Goal: Check status: Check status

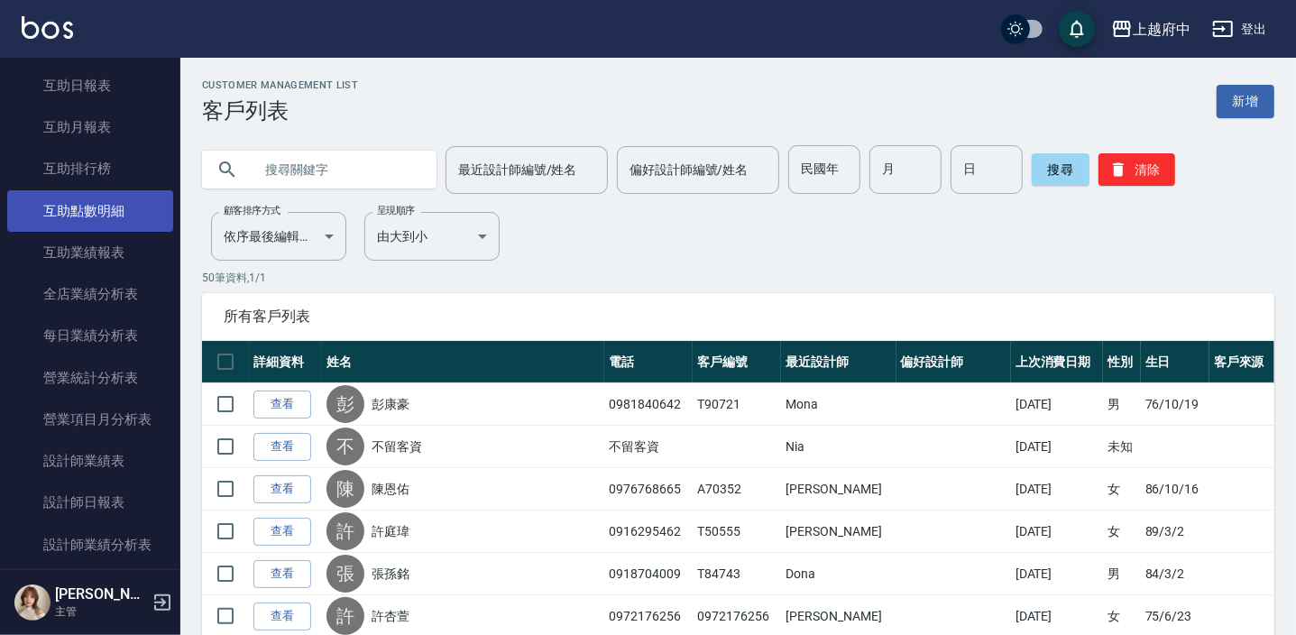
scroll to position [492, 0]
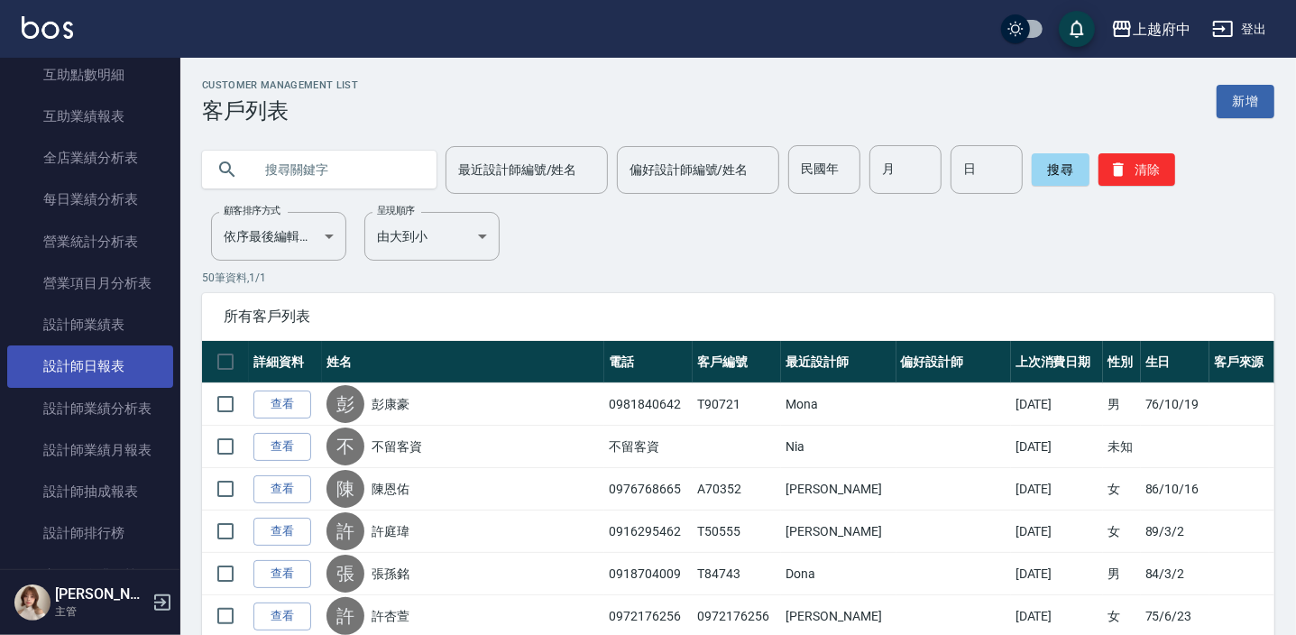
click at [86, 369] on link "設計師日報表" at bounding box center [90, 365] width 166 height 41
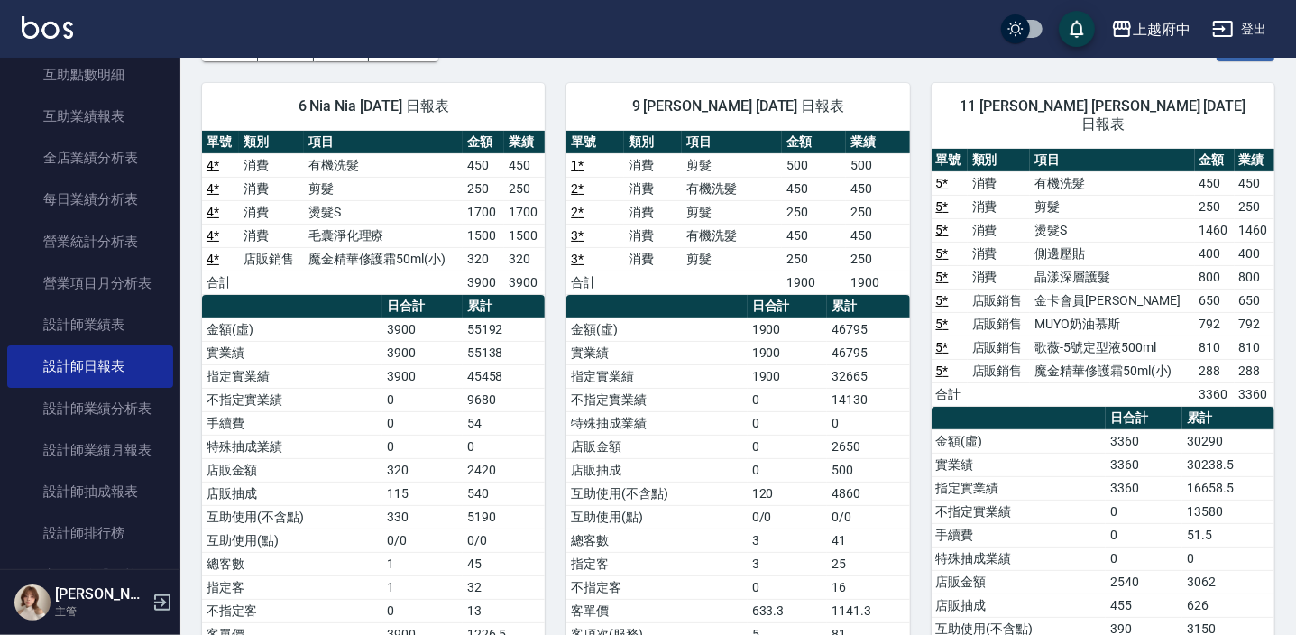
scroll to position [145, 0]
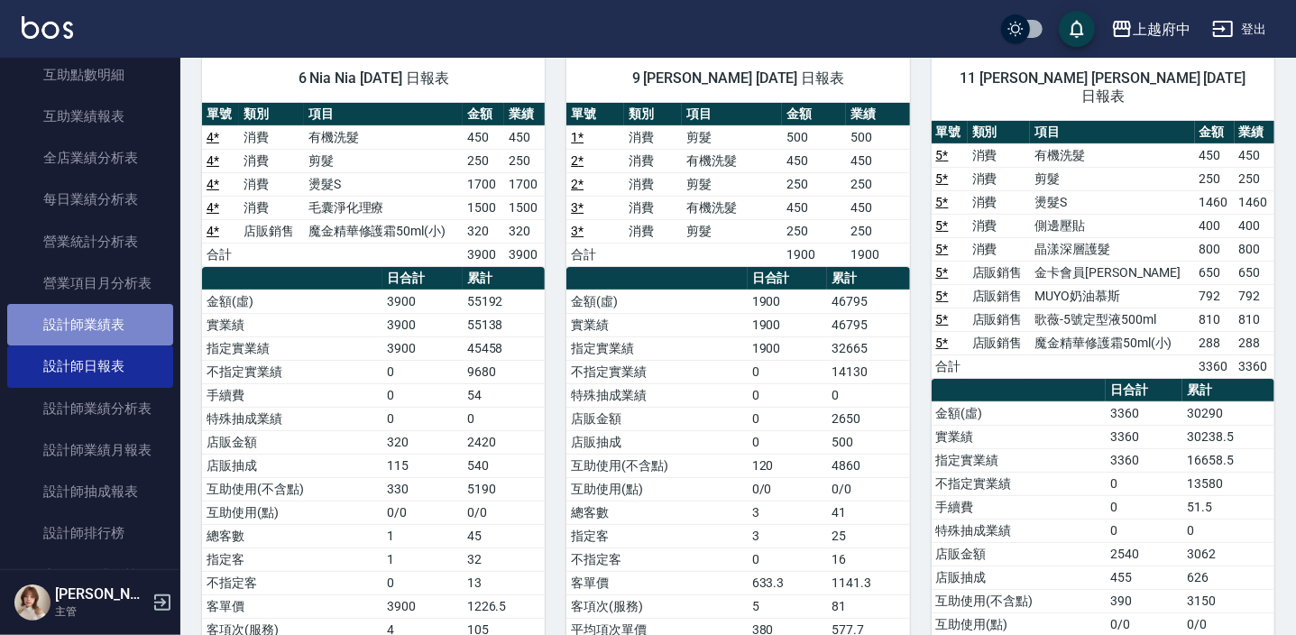
click at [90, 309] on link "設計師業績表" at bounding box center [90, 324] width 166 height 41
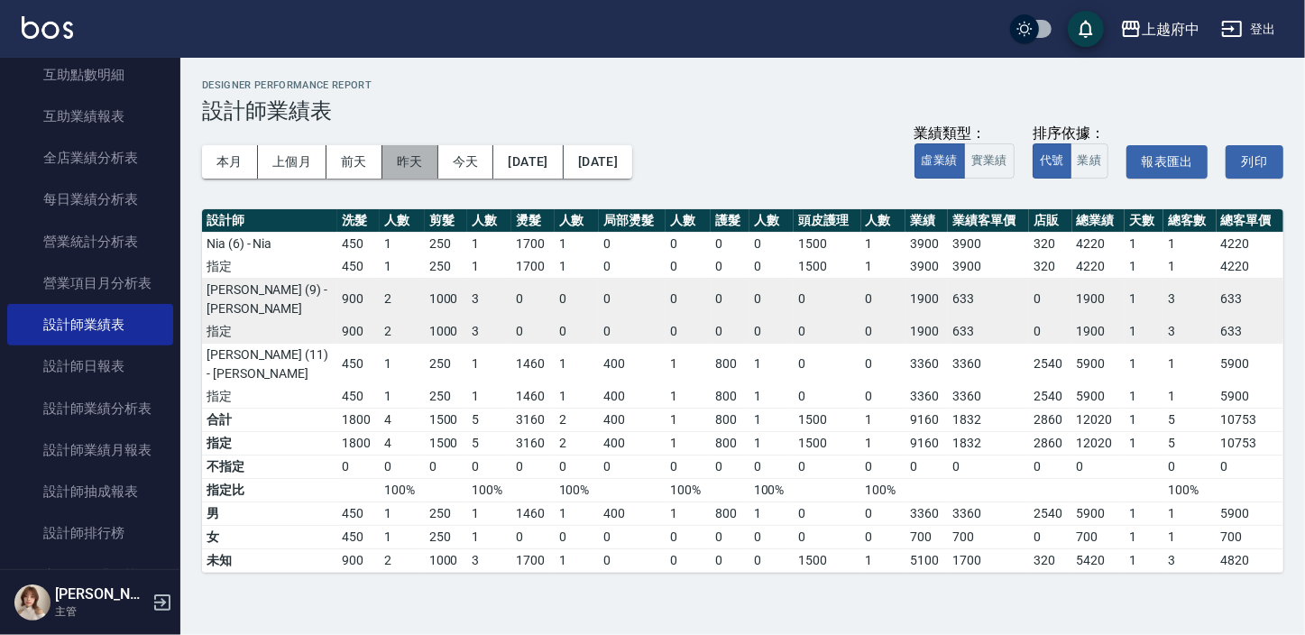
click at [421, 174] on button "昨天" at bounding box center [410, 161] width 56 height 33
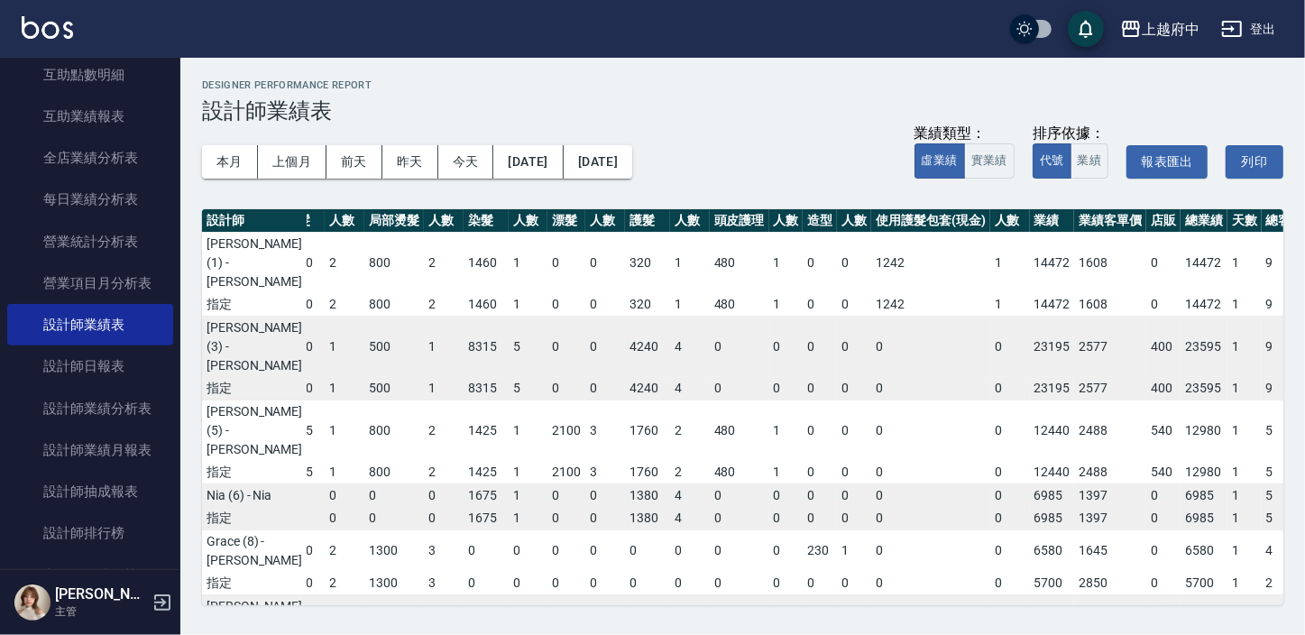
scroll to position [0, 214]
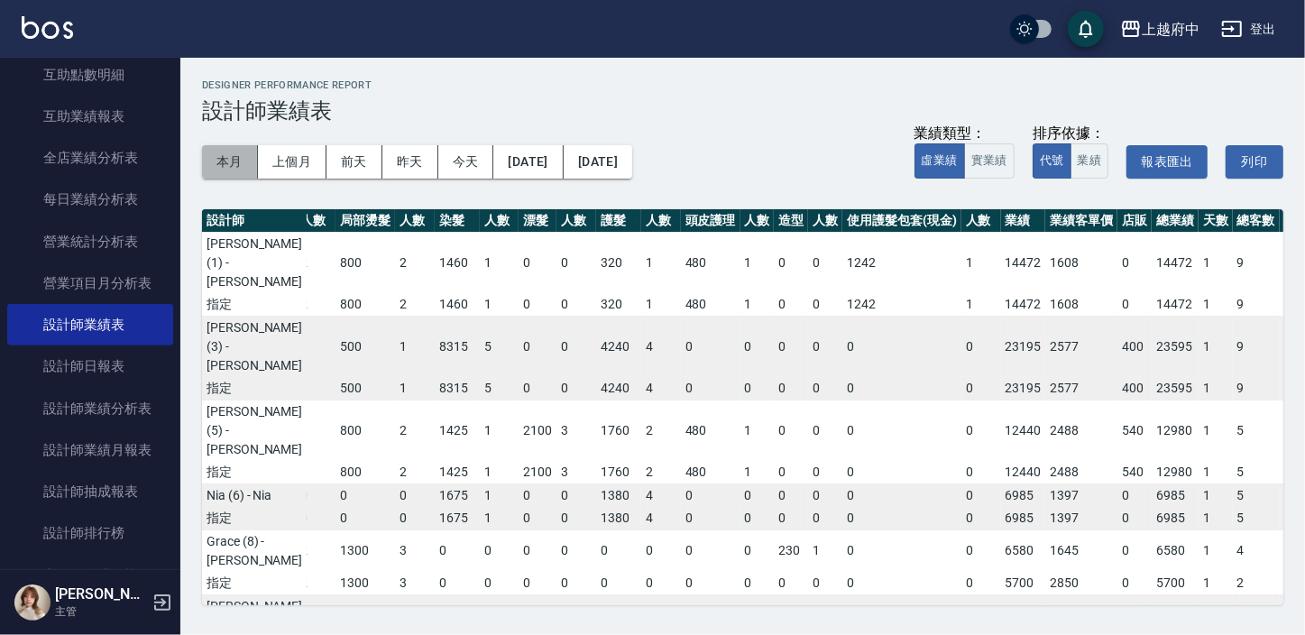
click at [213, 154] on button "本月" at bounding box center [230, 161] width 56 height 33
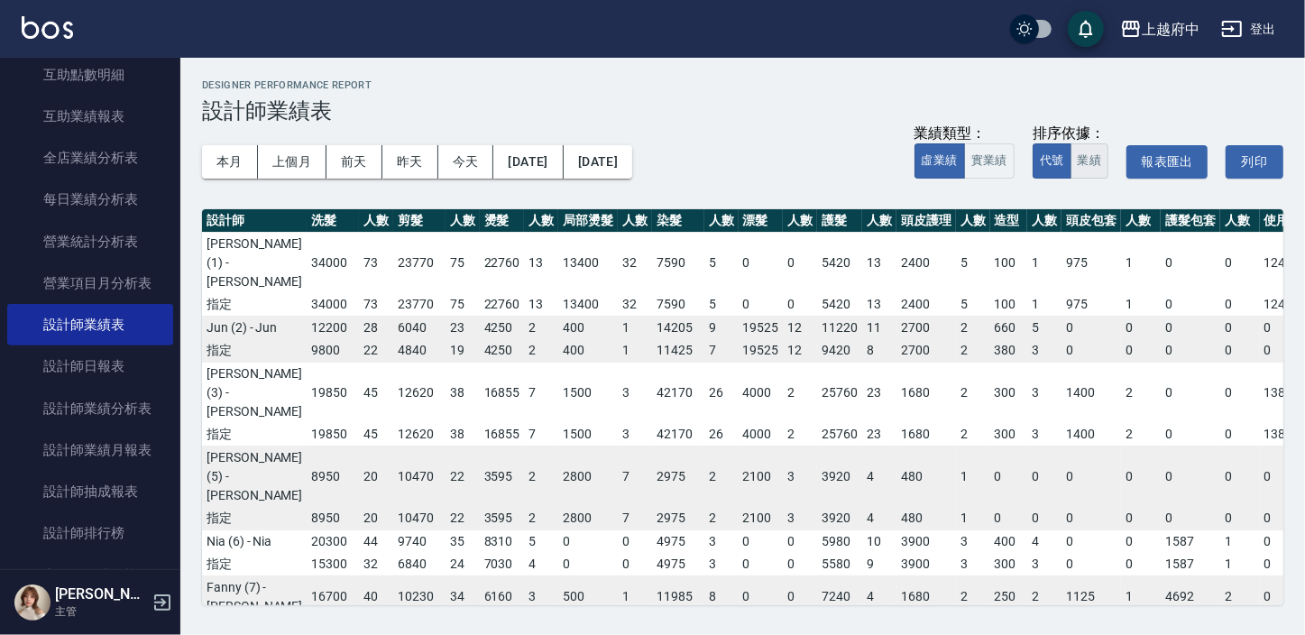
click at [1086, 154] on button "業績" at bounding box center [1090, 160] width 39 height 35
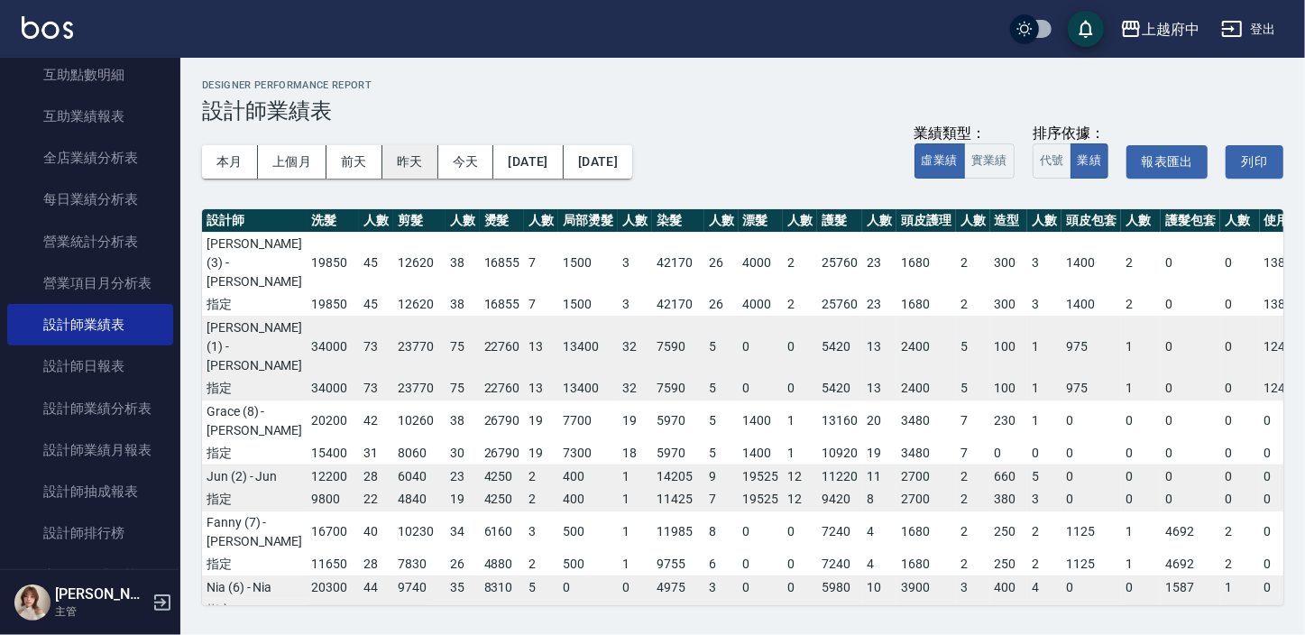
click at [397, 170] on button "昨天" at bounding box center [410, 161] width 56 height 33
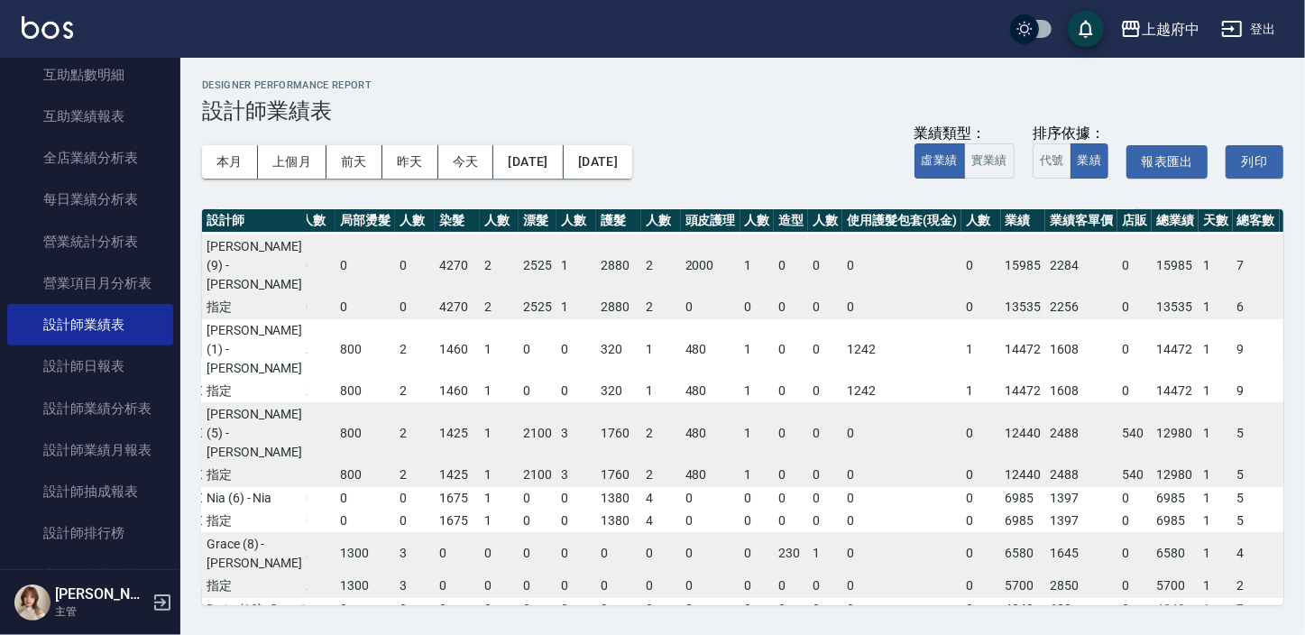
scroll to position [163, 214]
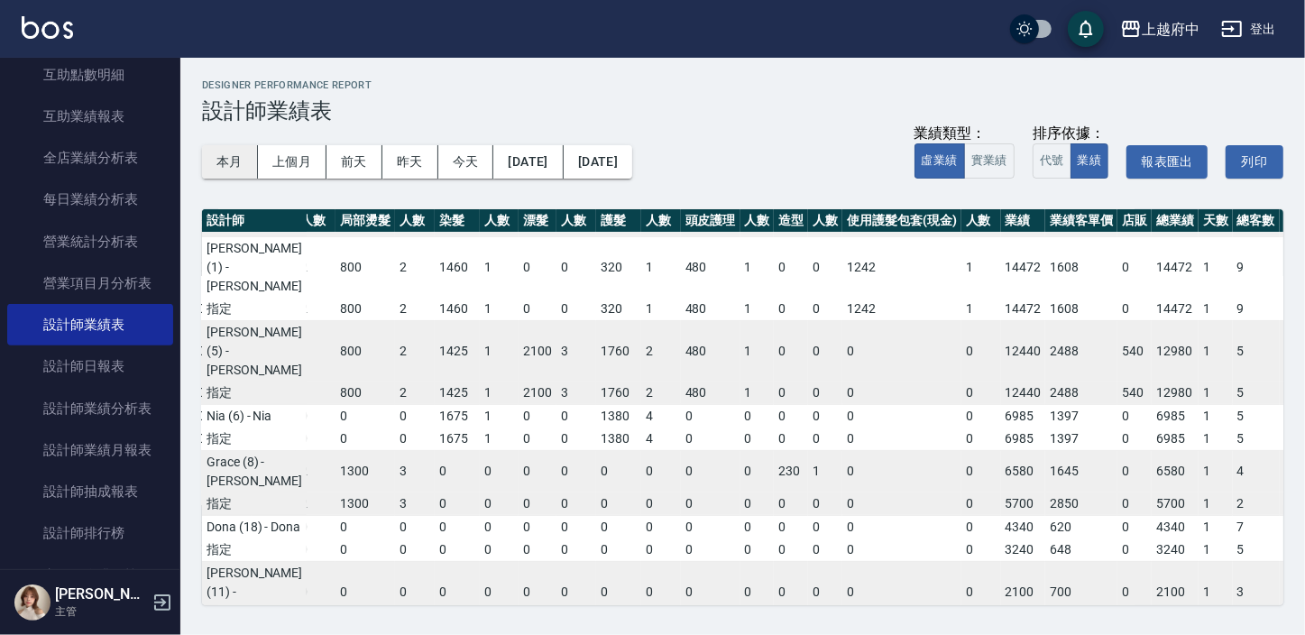
click at [228, 155] on button "本月" at bounding box center [230, 161] width 56 height 33
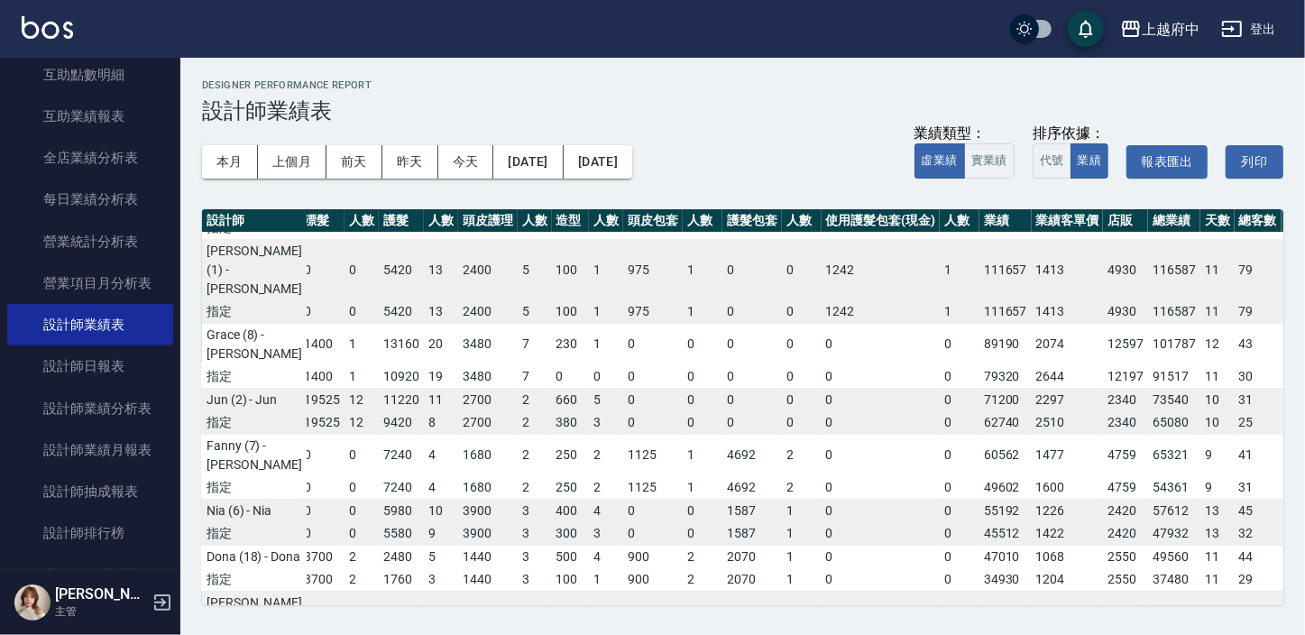
scroll to position [163, 438]
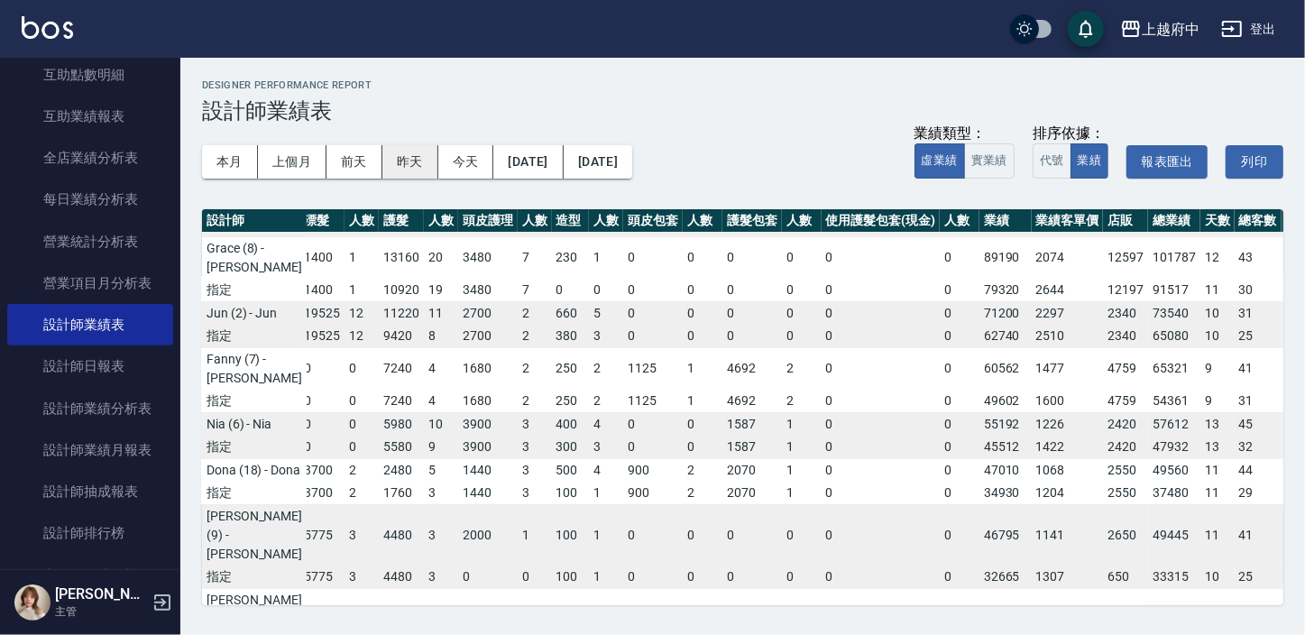
click at [391, 159] on button "昨天" at bounding box center [410, 161] width 56 height 33
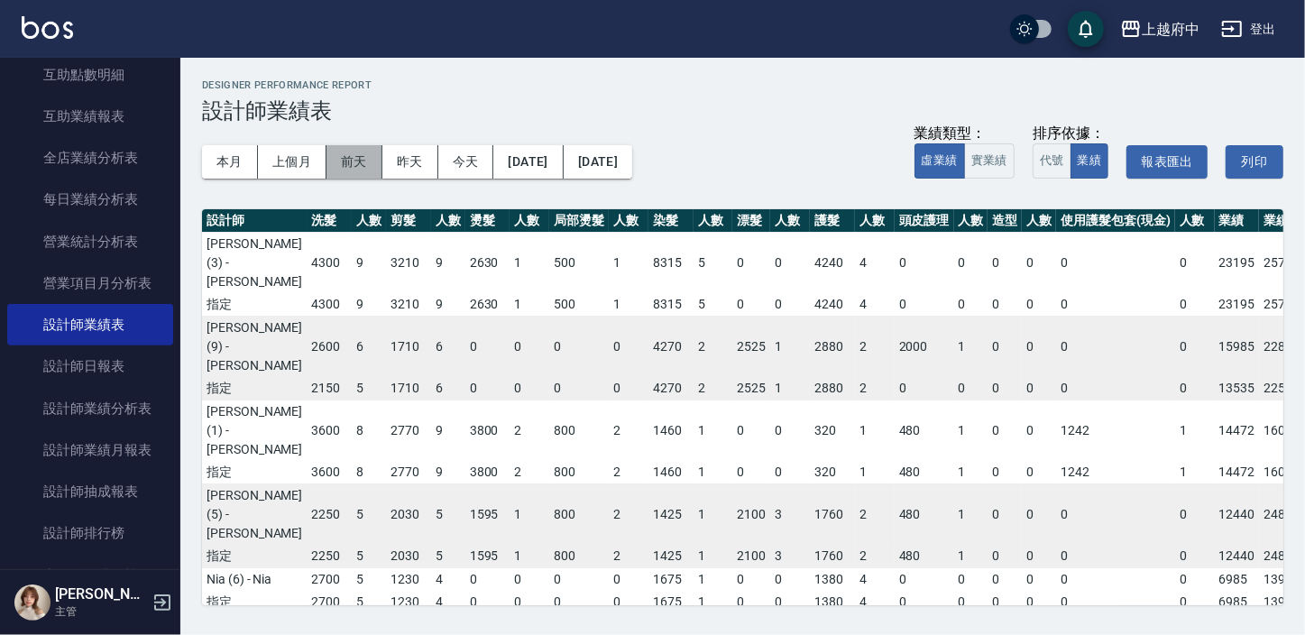
click at [352, 166] on button "前天" at bounding box center [354, 161] width 56 height 33
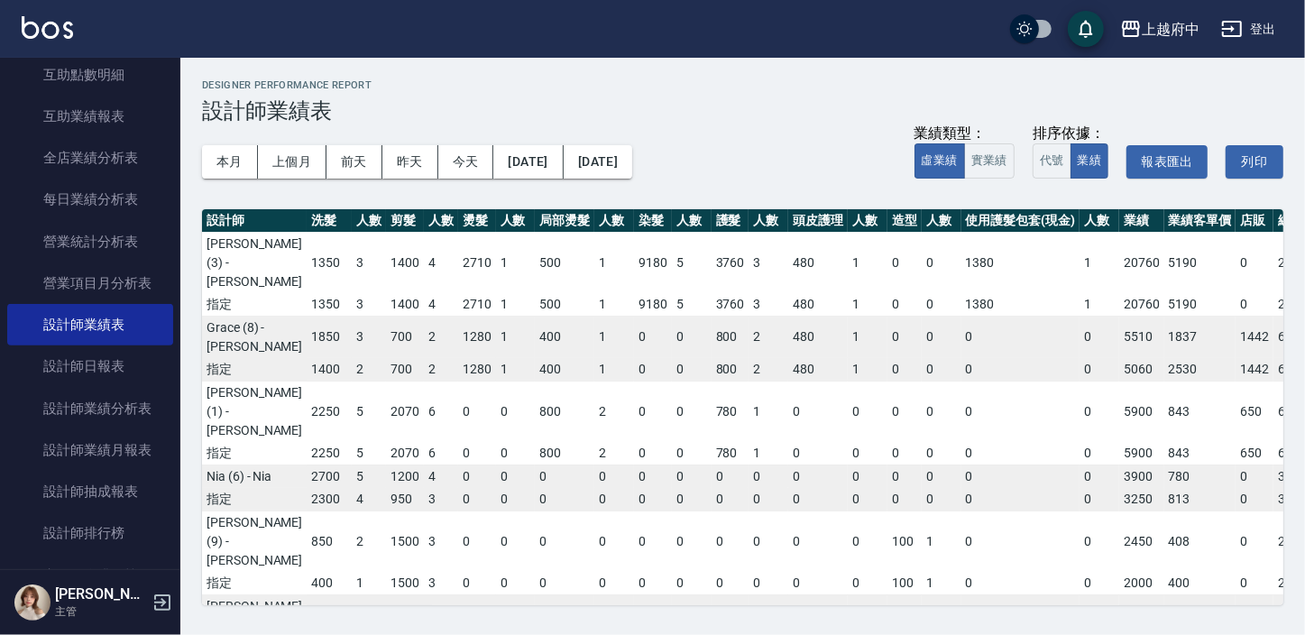
click at [1075, 608] on div "上越府中 2025-08 設計師業績表 列印時間： 2025-08-17-16:29 Designer Performance Report 設計師業績表 本…" at bounding box center [742, 342] width 1125 height 569
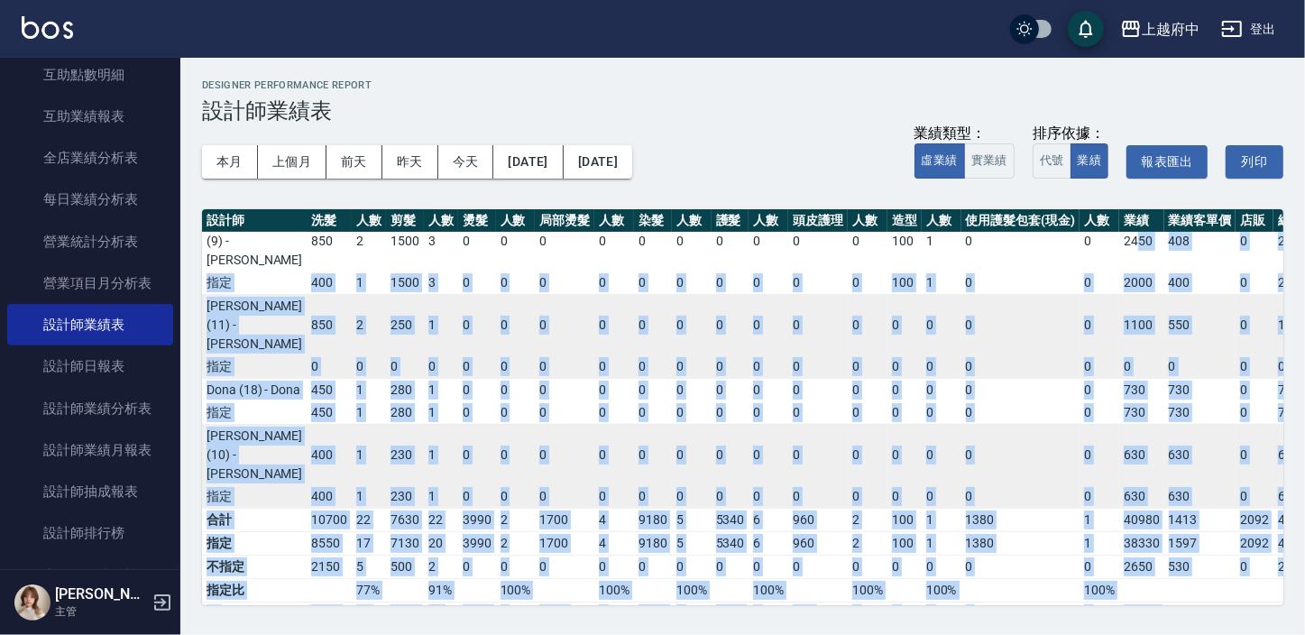
scroll to position [454, 0]
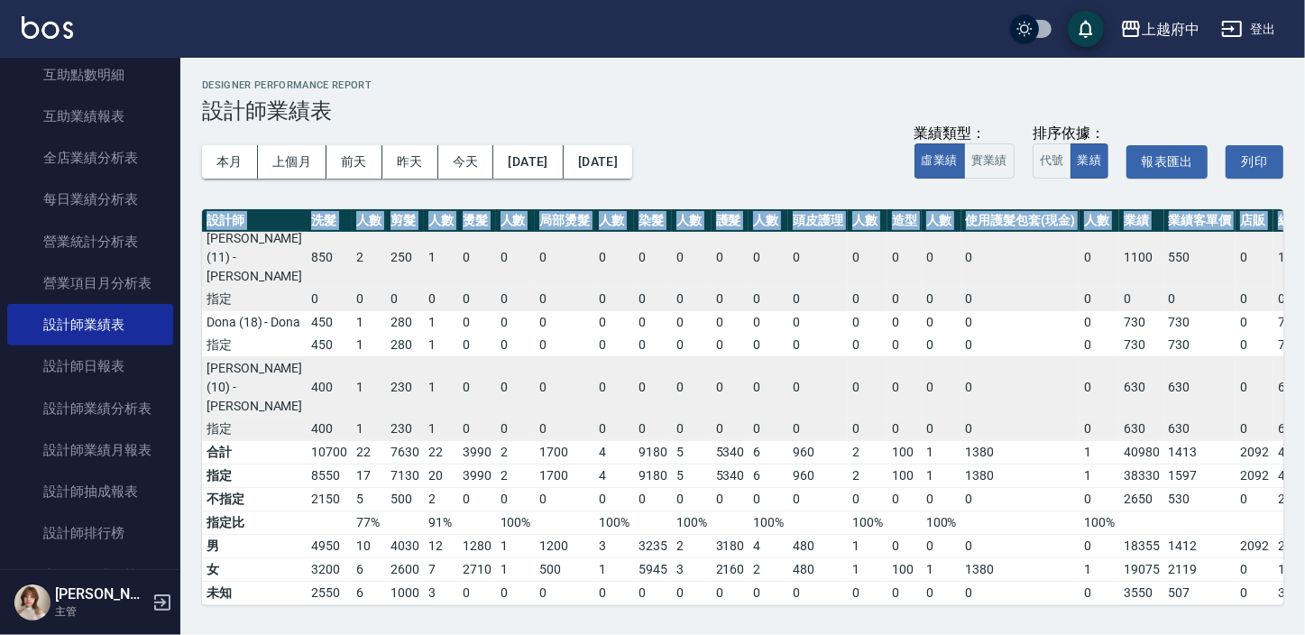
drag, startPoint x: 1077, startPoint y: 605, endPoint x: 1108, endPoint y: 602, distance: 30.9
click at [1108, 602] on div "上越府中 2025-08 設計師業績表 列印時間： 2025-08-17-16:29 Designer Performance Report 設計師業績表 本…" at bounding box center [742, 342] width 1125 height 569
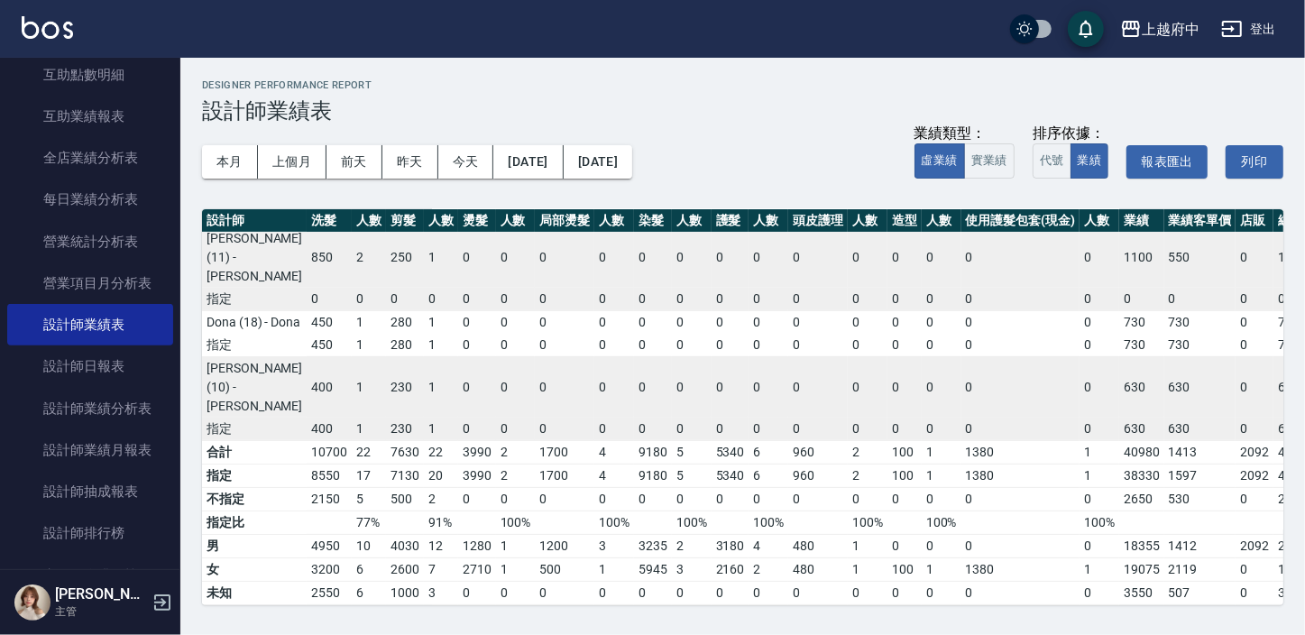
click at [854, 184] on div "本月 上個月 前天 昨天 今天 2025/08/15 2025/08/15 業績類型： 虛業績 實業績 排序依據： 代號 業績 報表匯出 列印" at bounding box center [742, 162] width 1081 height 77
click at [117, 320] on link "設計師業績表" at bounding box center [90, 324] width 166 height 41
click at [236, 152] on button "本月" at bounding box center [230, 161] width 56 height 33
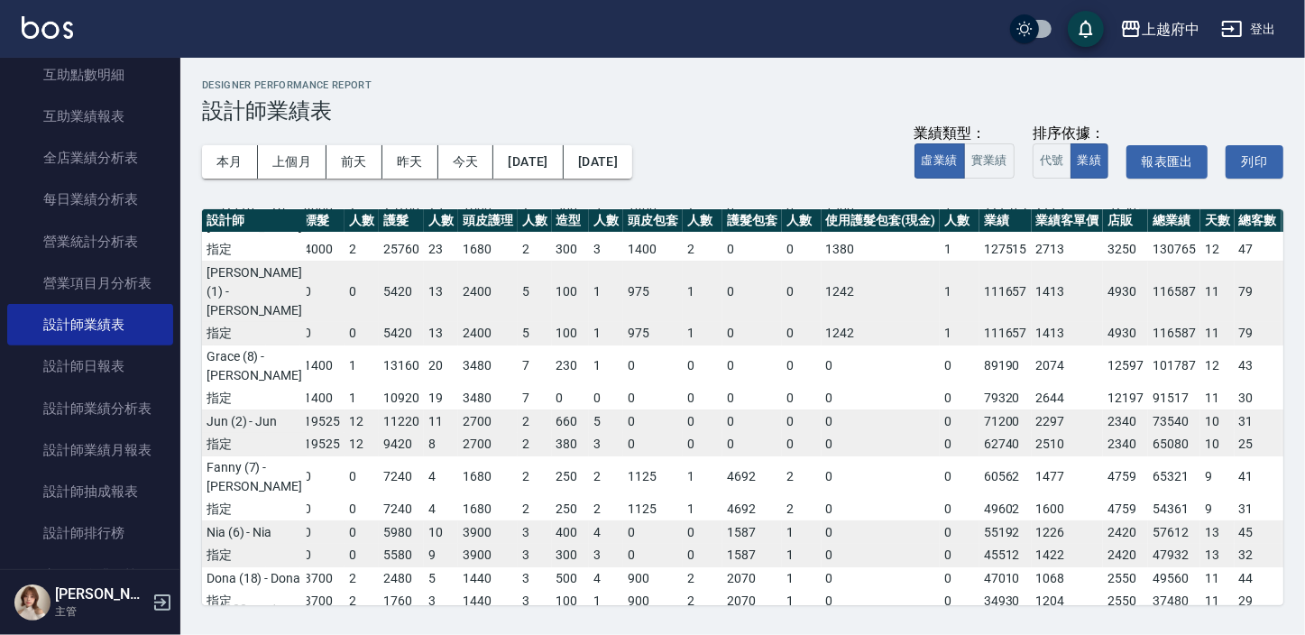
scroll to position [81, 438]
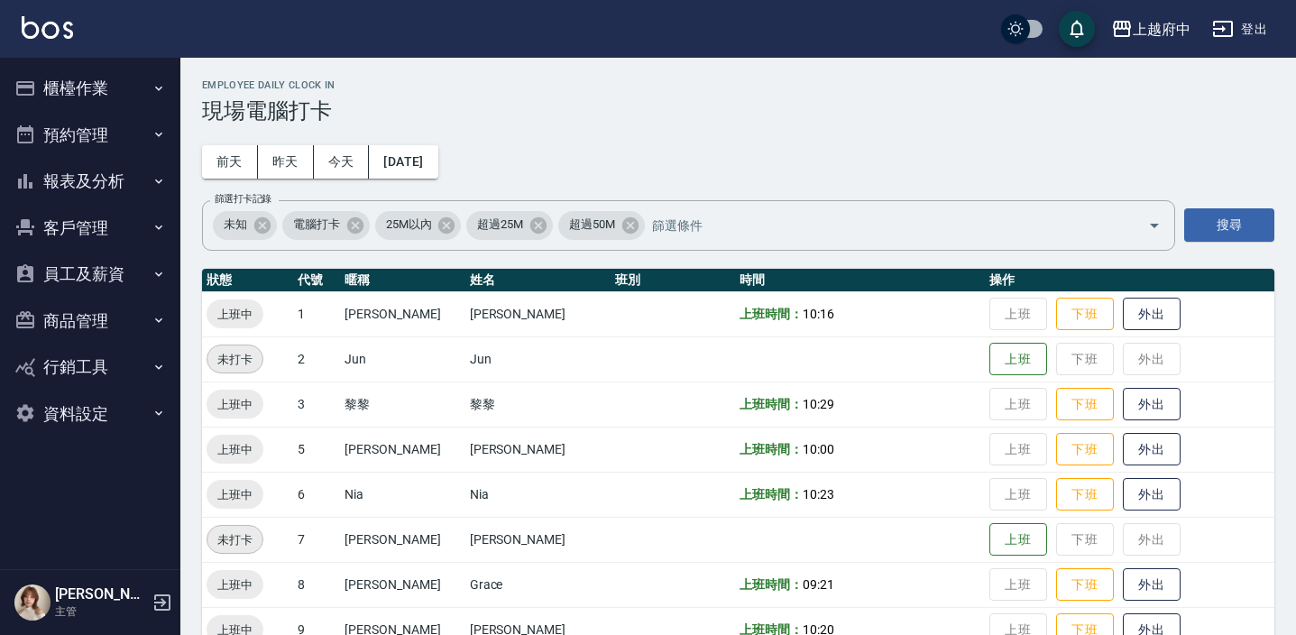
scroll to position [490, 0]
